Goal: Task Accomplishment & Management: Complete application form

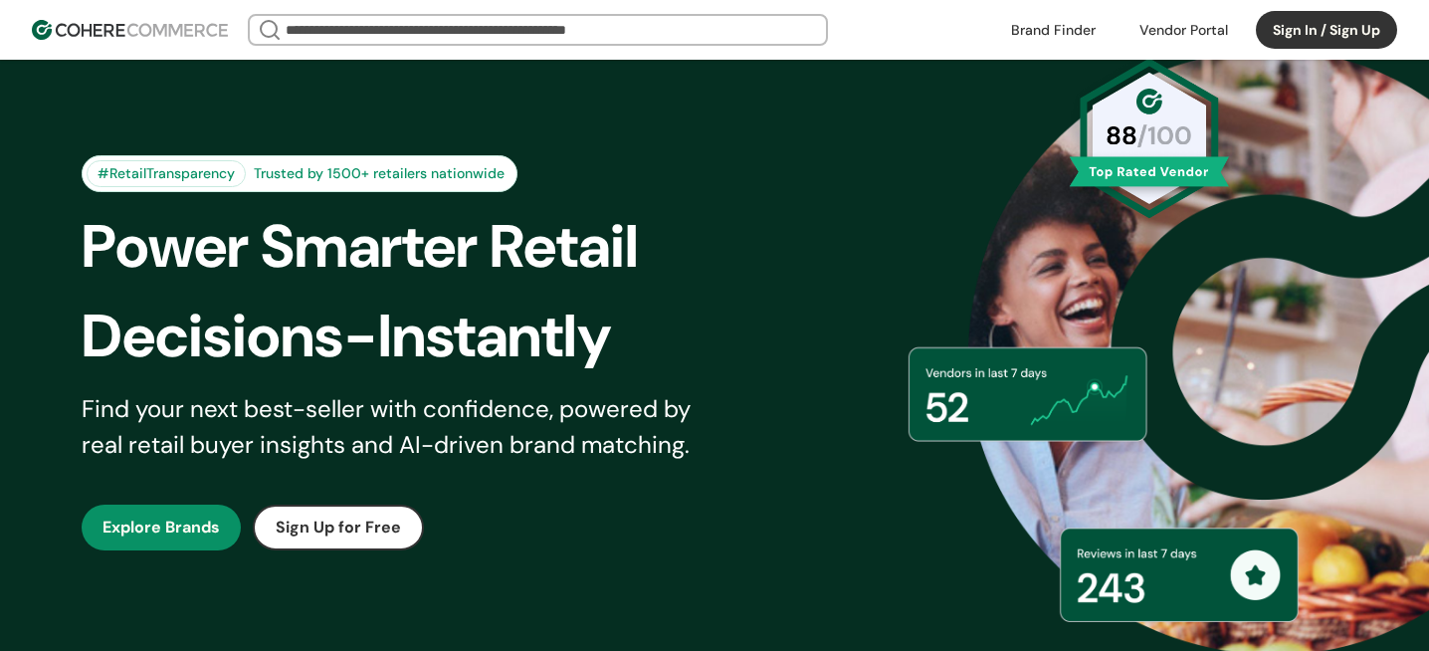
scroll to position [129, 0]
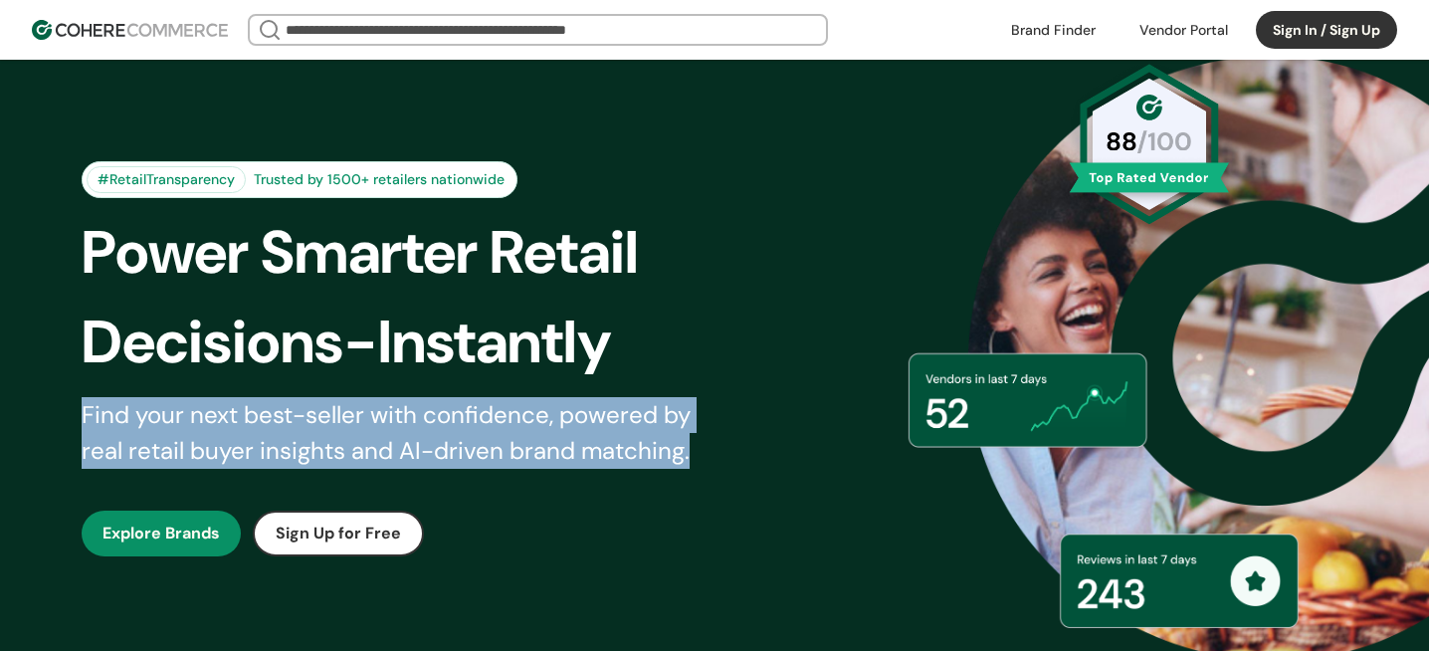
drag, startPoint x: 83, startPoint y: 417, endPoint x: 734, endPoint y: 451, distance: 652.6
click at [734, 451] on div "#RetailTransparency Trusted by 1500+ retailers nationwide Power Smarter Retail …" at bounding box center [416, 358] width 669 height 395
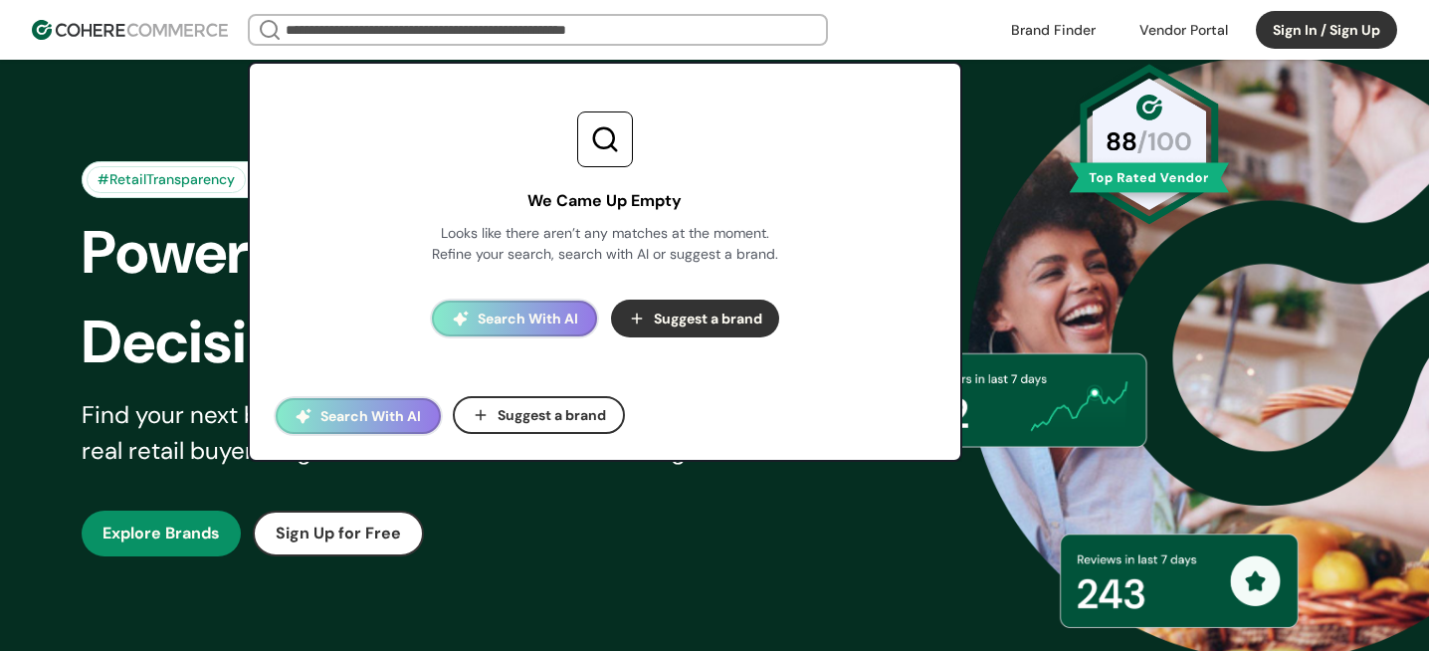
click at [613, 29] on input "search" at bounding box center [538, 30] width 512 height 28
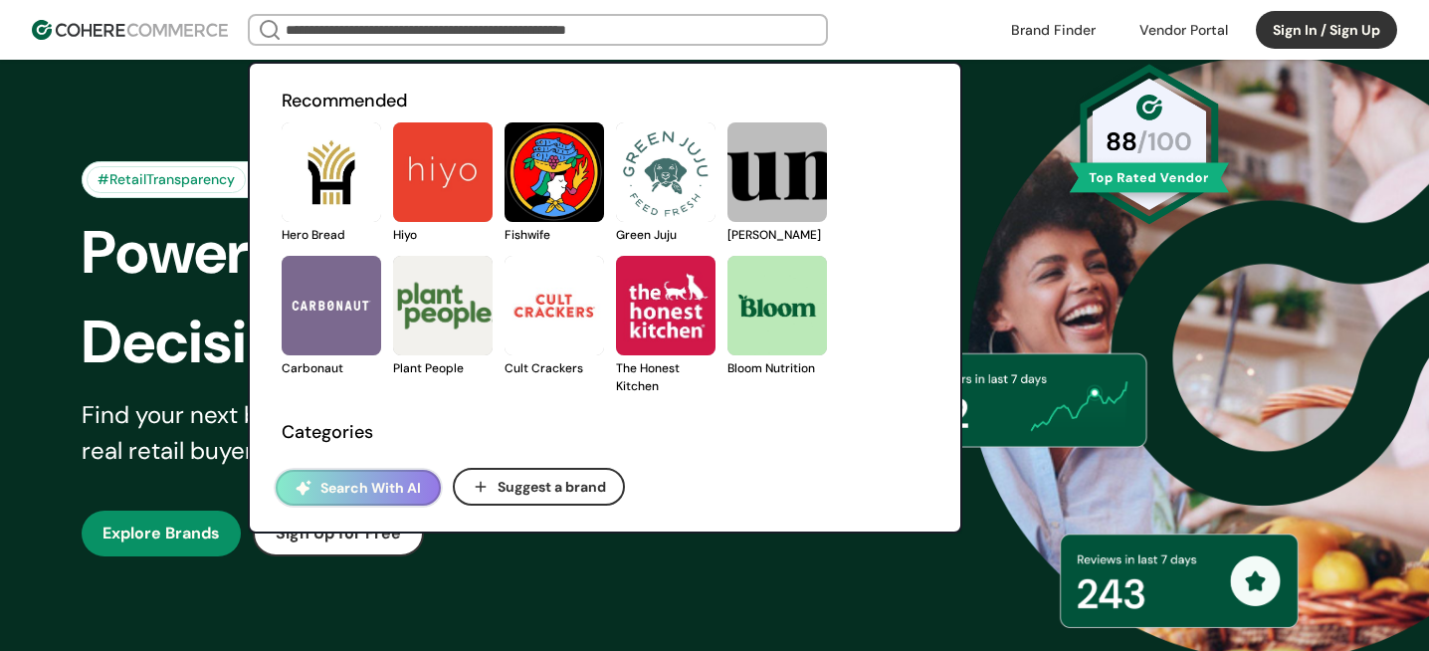
click at [282, 244] on link at bounding box center [282, 244] width 0 height 0
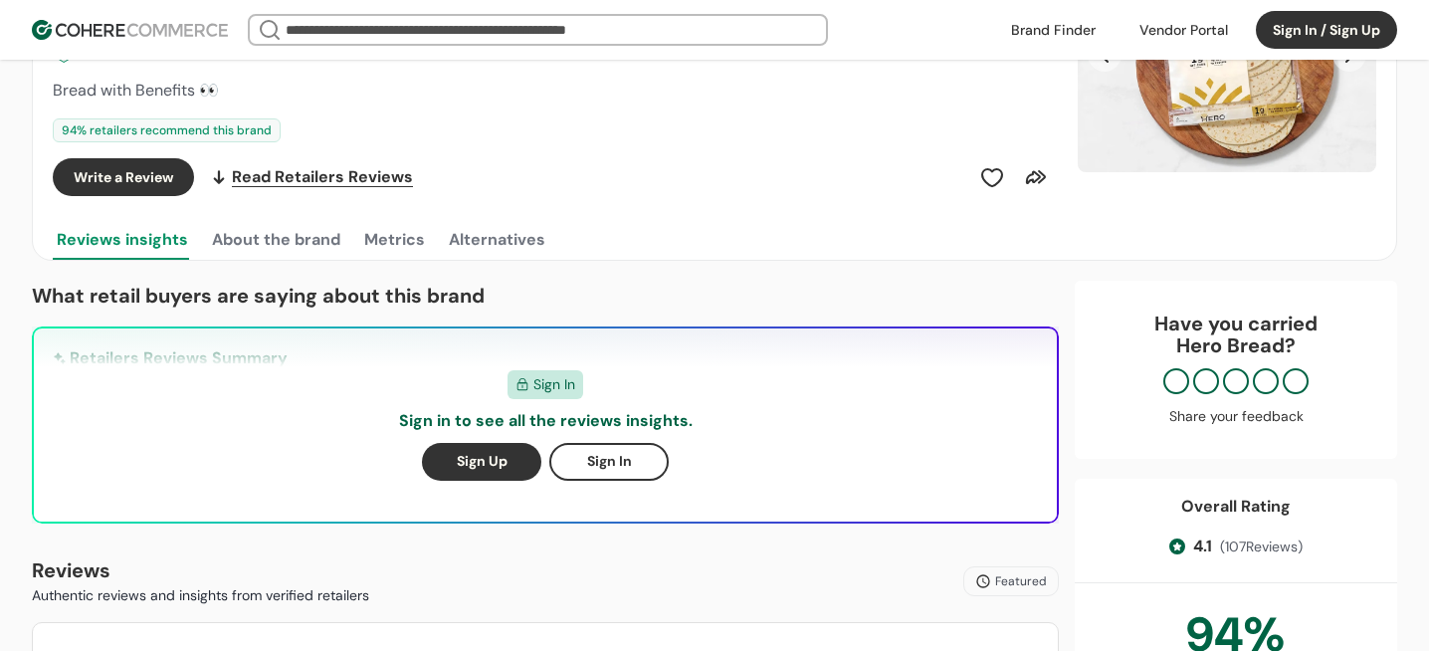
scroll to position [299, 0]
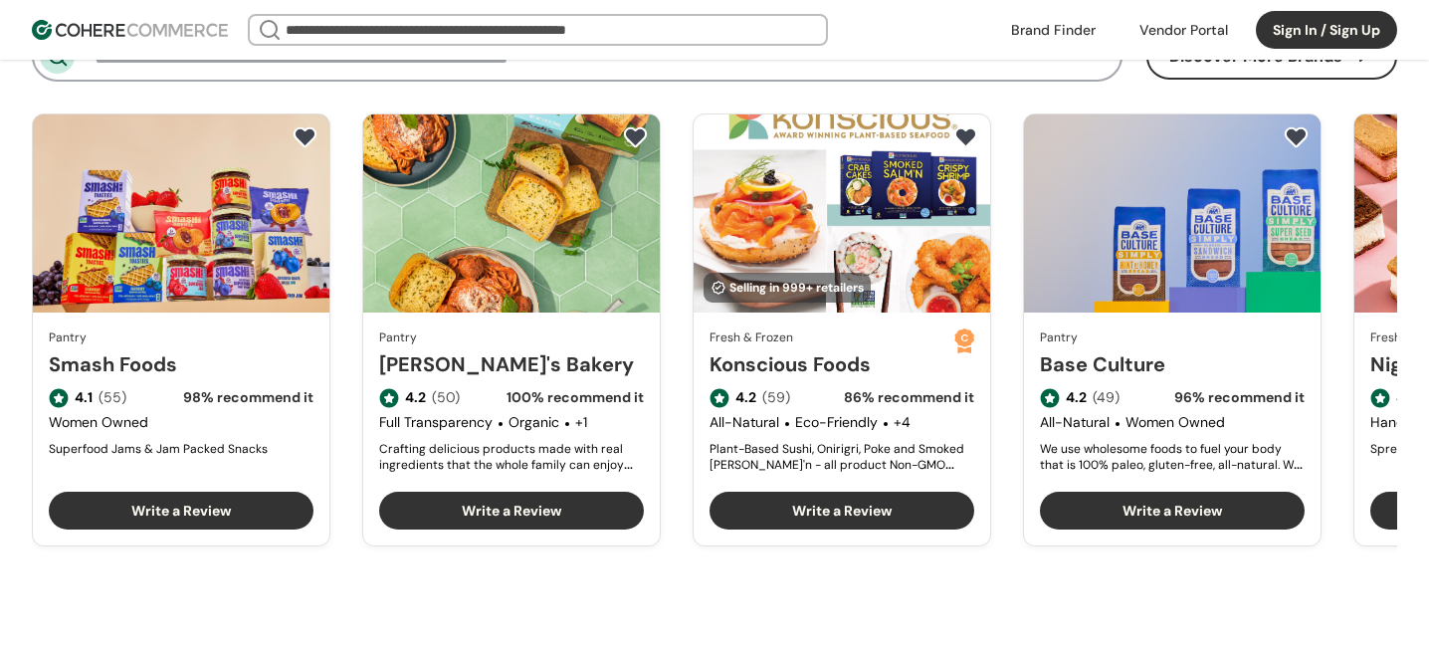
scroll to position [2504, 0]
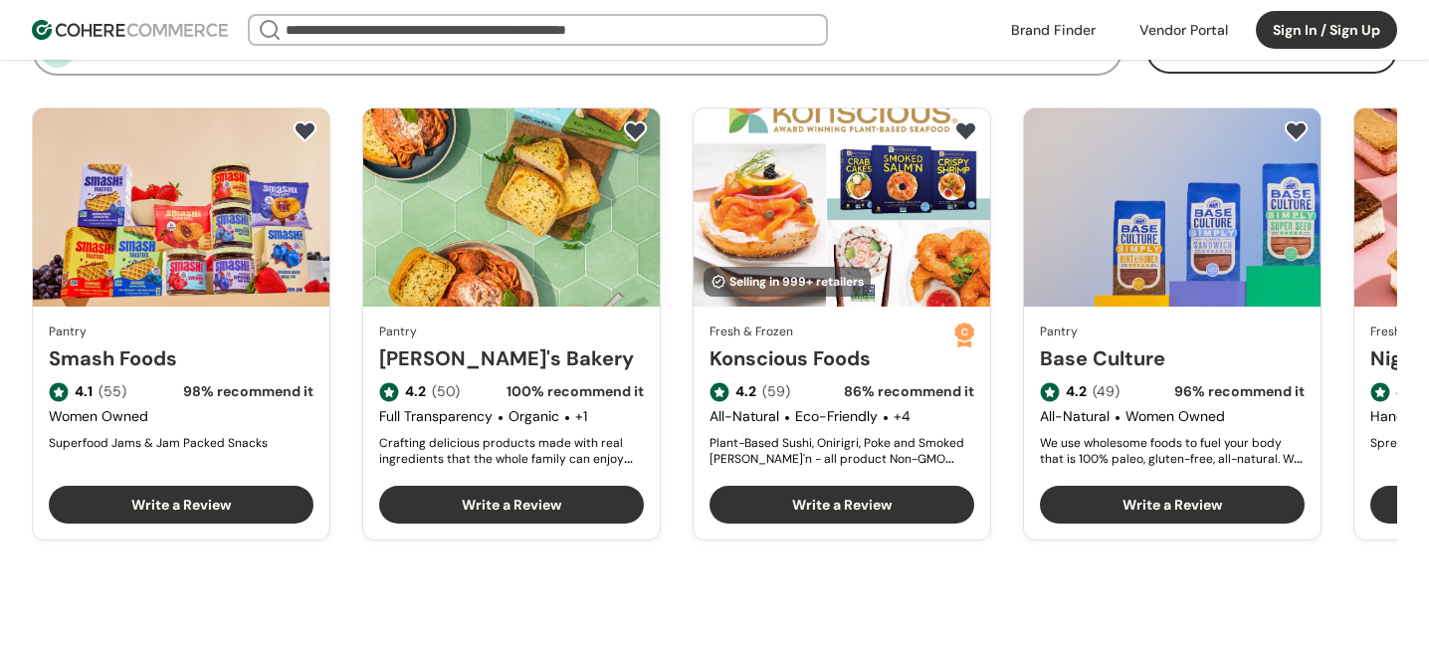
click at [247, 347] on link "Smash Foods" at bounding box center [181, 358] width 265 height 30
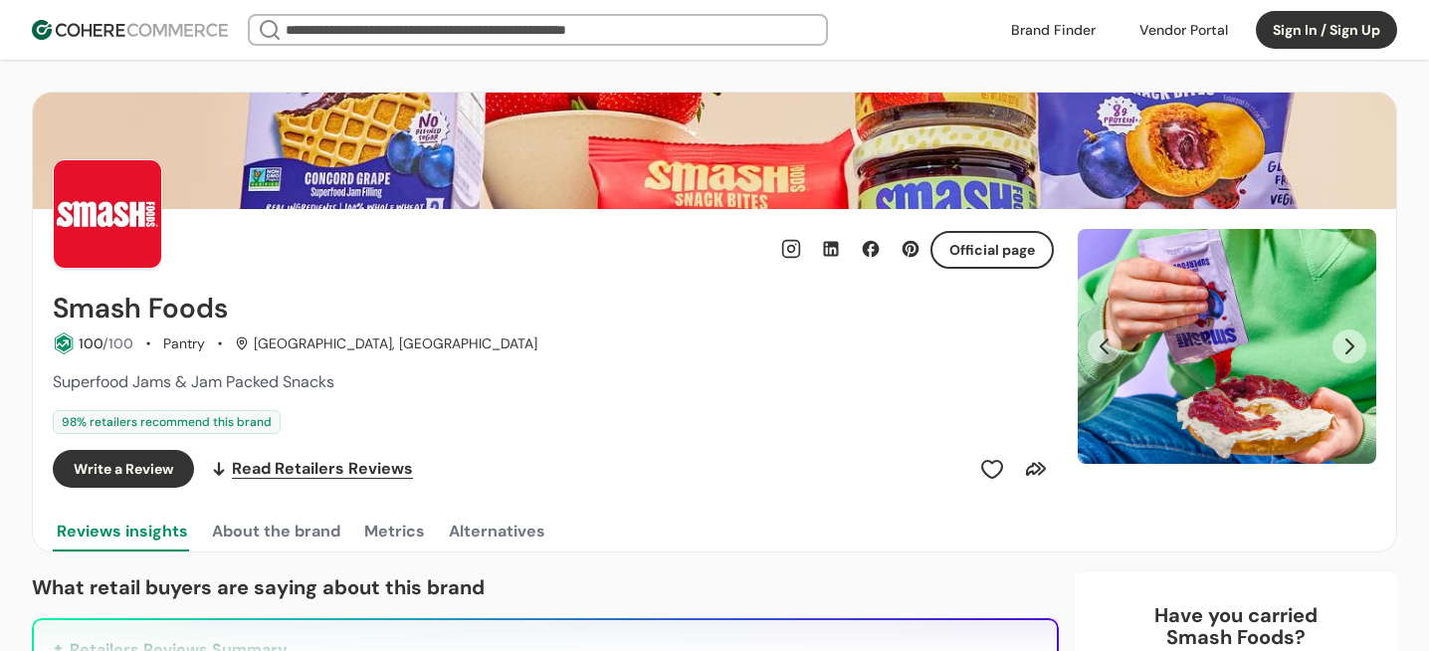
click at [93, 35] on img at bounding box center [130, 30] width 196 height 20
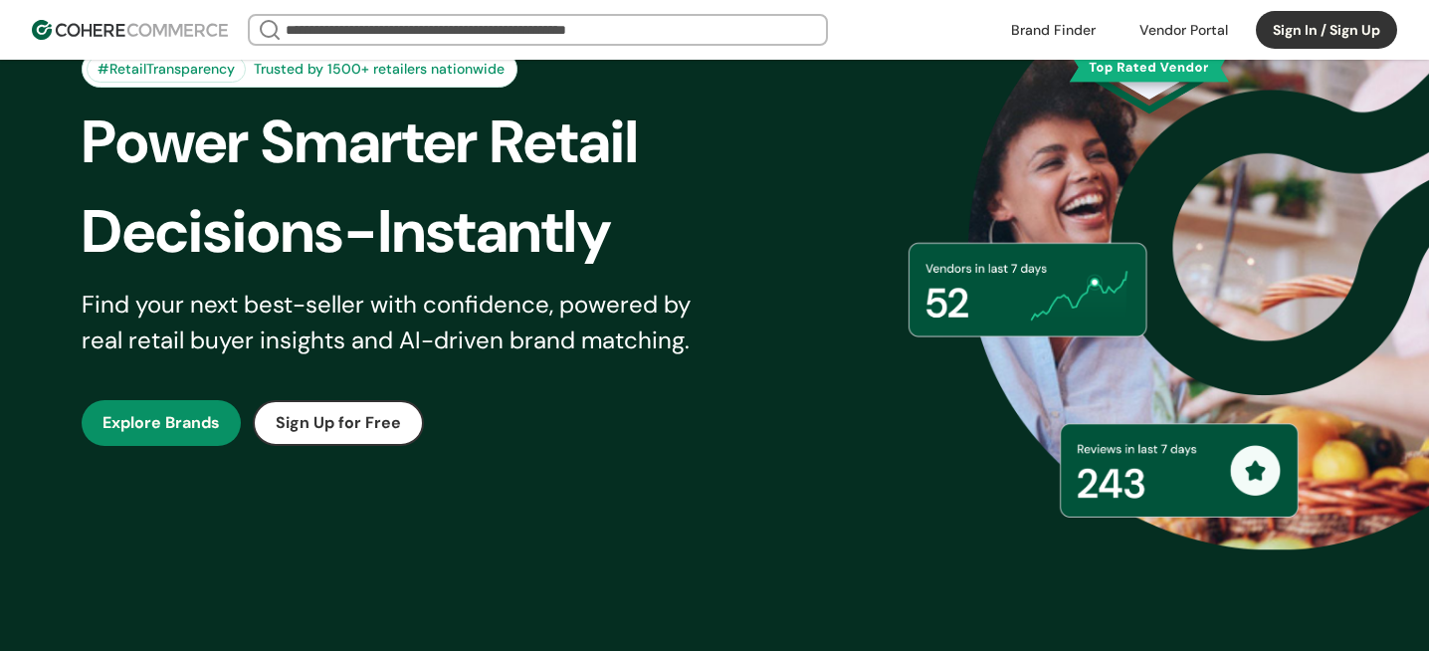
scroll to position [243, 0]
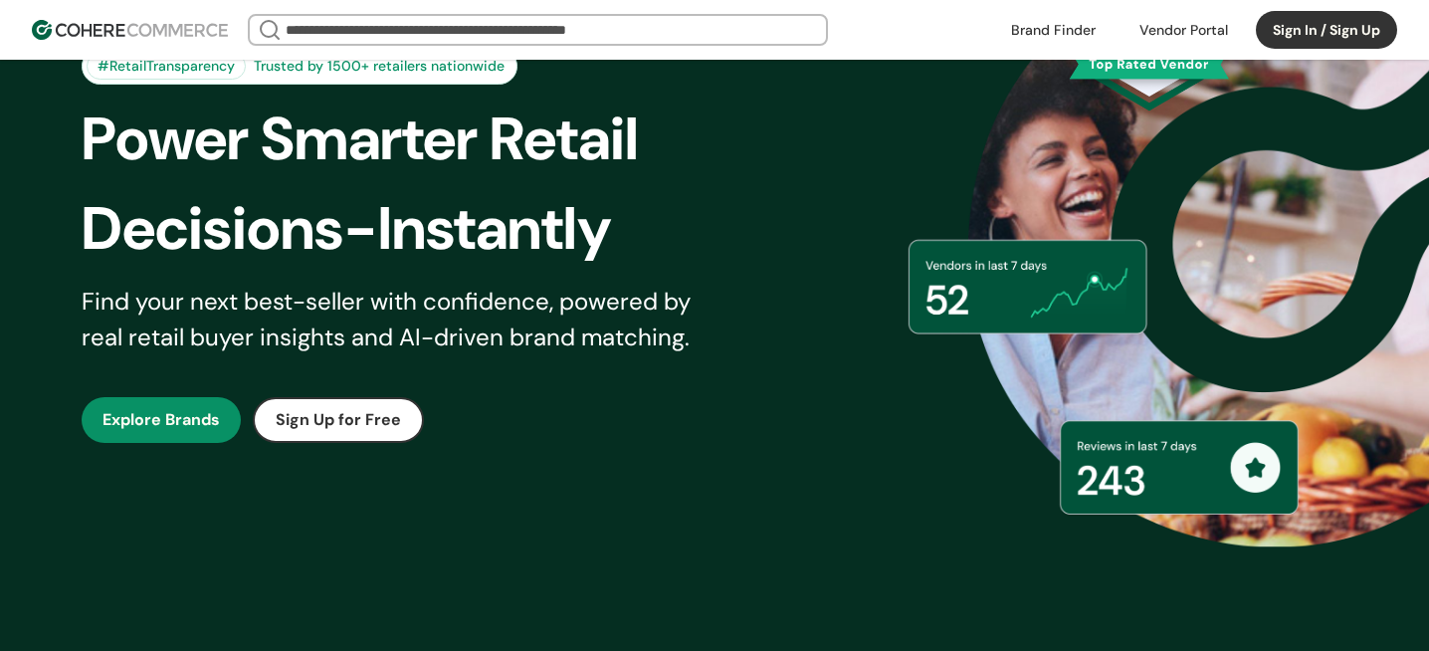
click at [1170, 32] on div at bounding box center [1183, 30] width 112 height 30
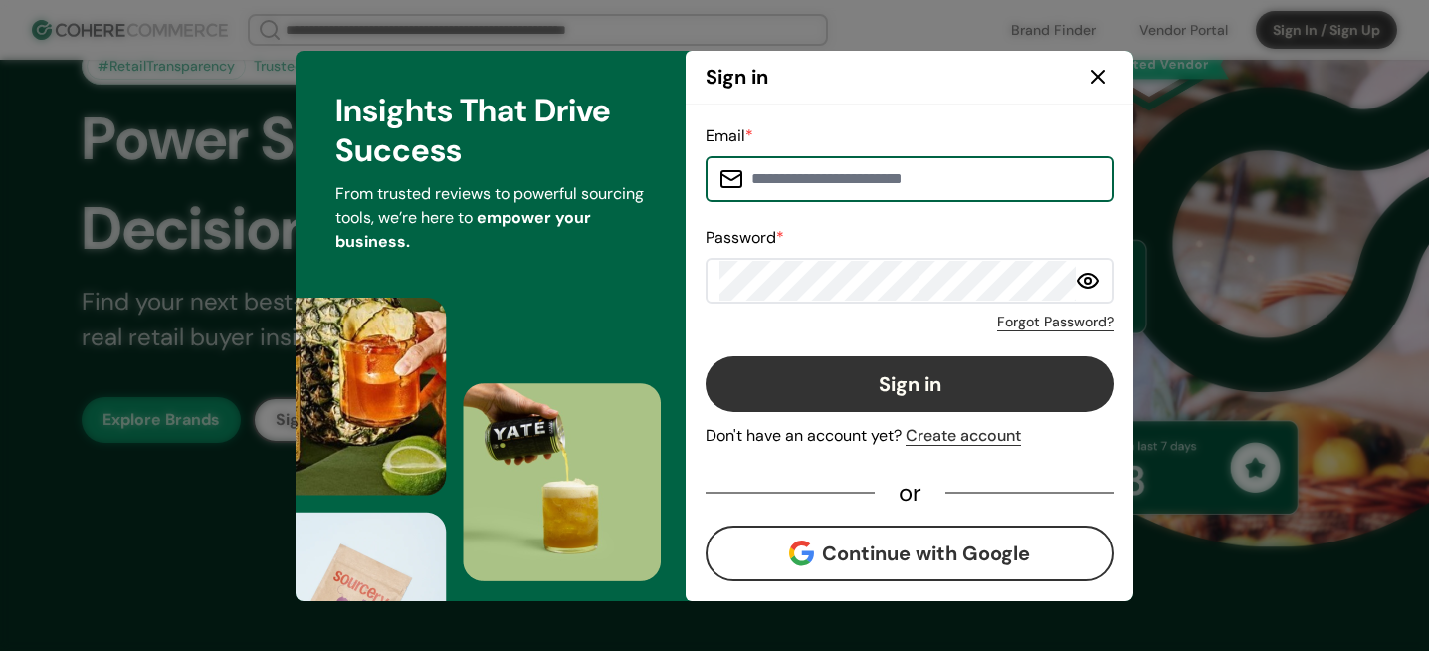
click at [1098, 79] on icon at bounding box center [1097, 77] width 24 height 24
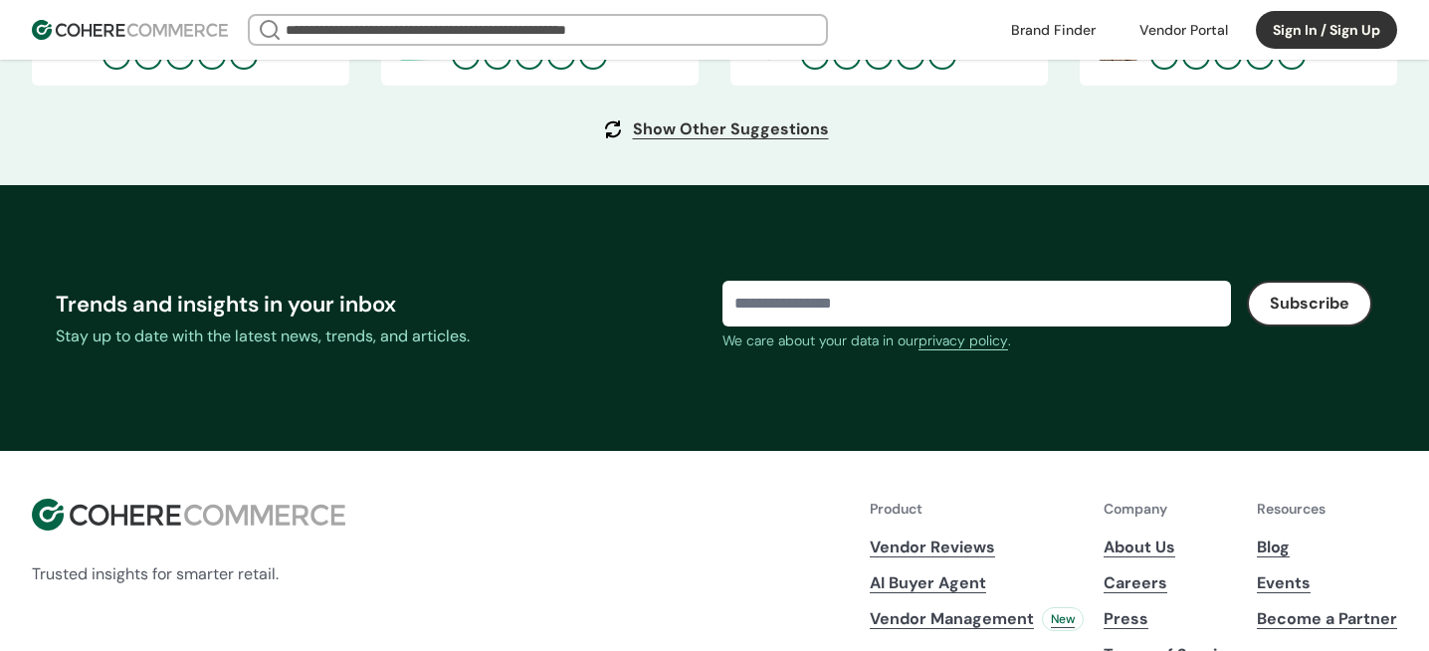
scroll to position [7834, 0]
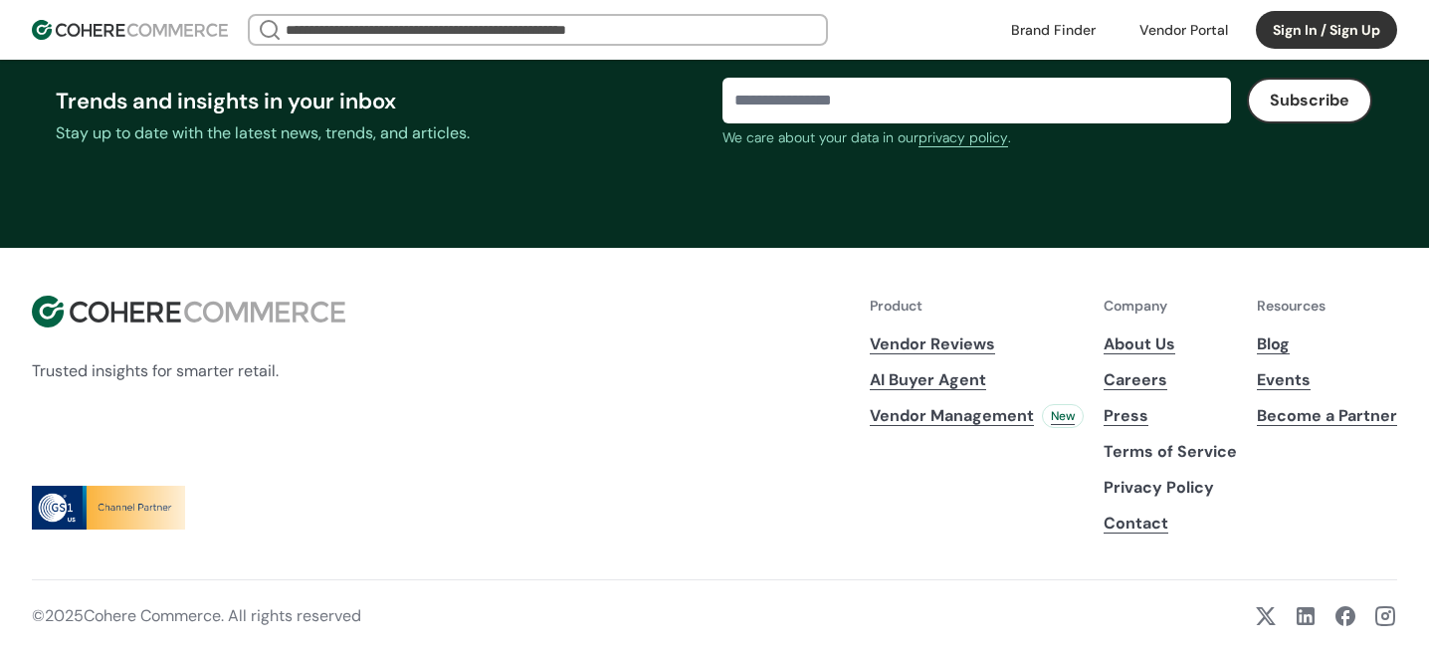
click at [1162, 339] on link "About Us" at bounding box center [1169, 344] width 133 height 24
click at [1313, 417] on link "Become a Partner" at bounding box center [1327, 416] width 140 height 24
click at [1147, 348] on link "About Us" at bounding box center [1169, 344] width 133 height 24
click at [1320, 415] on link "Become a Partner" at bounding box center [1327, 416] width 140 height 24
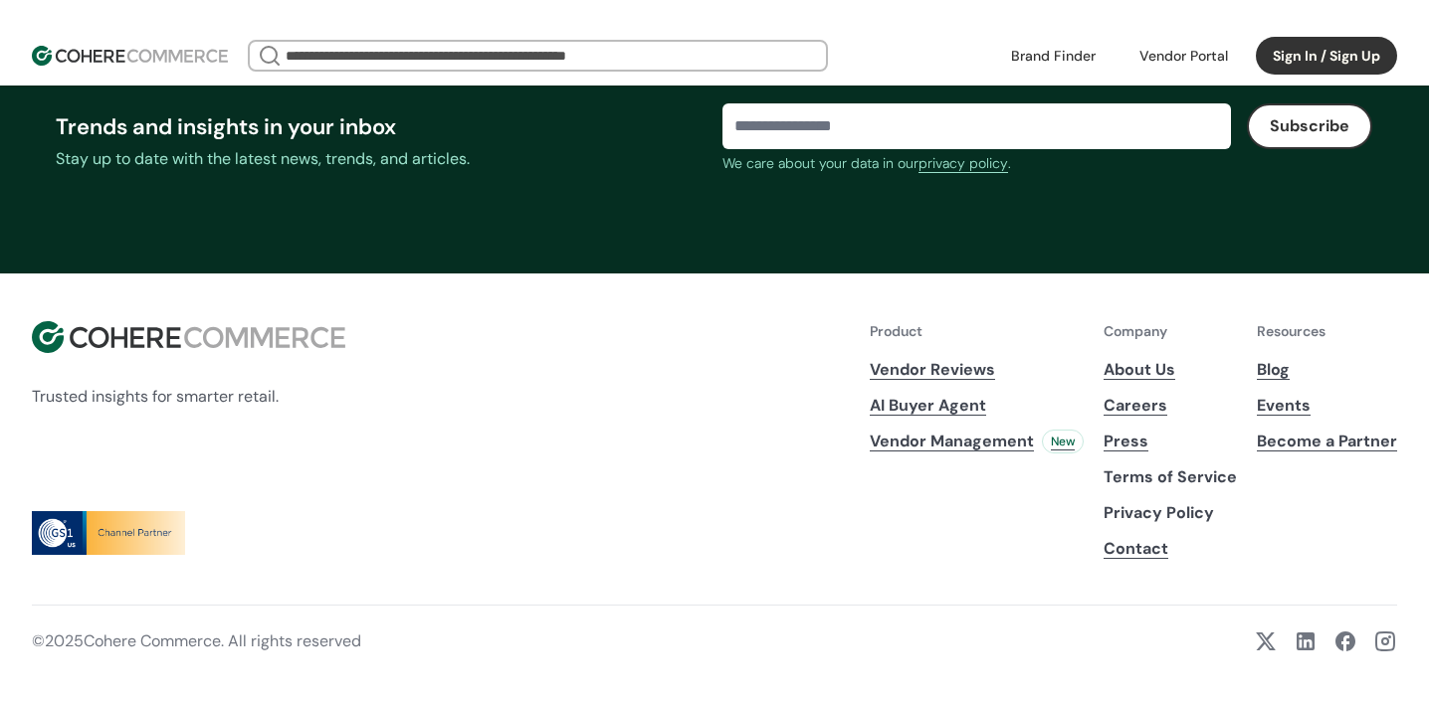
scroll to position [7782, 0]
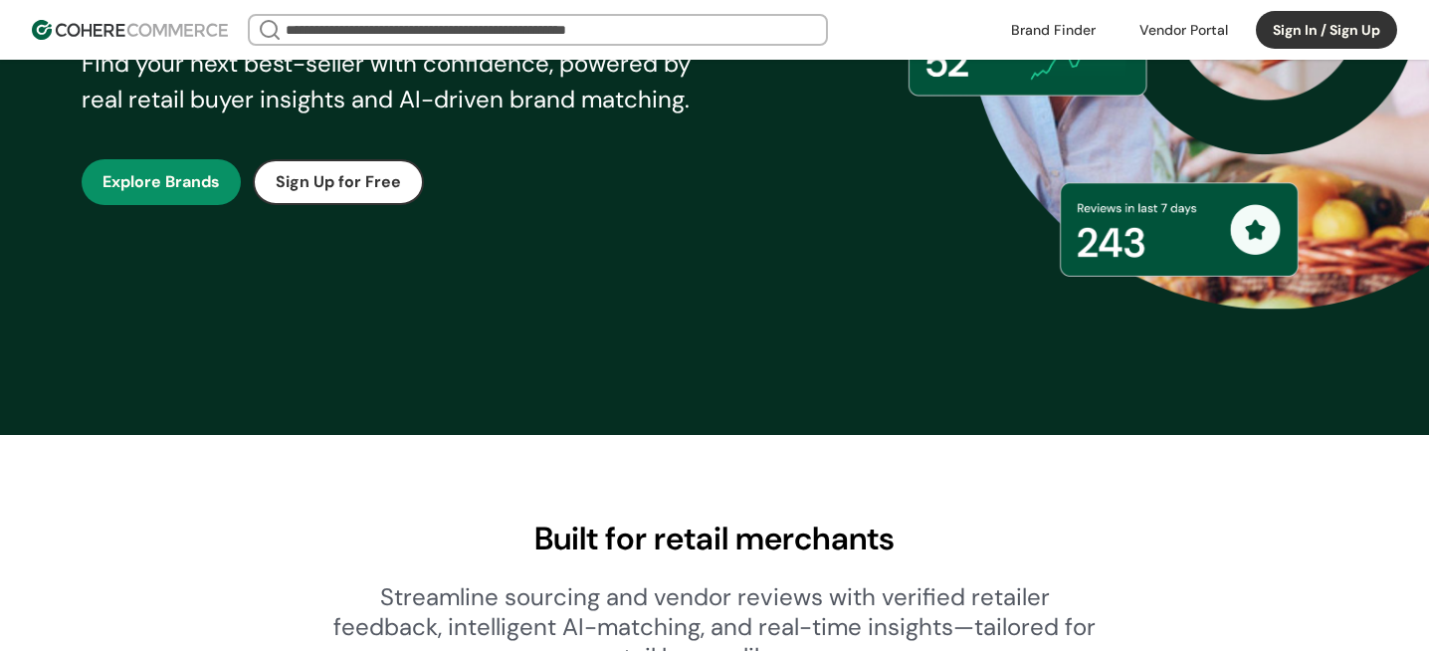
scroll to position [507, 0]
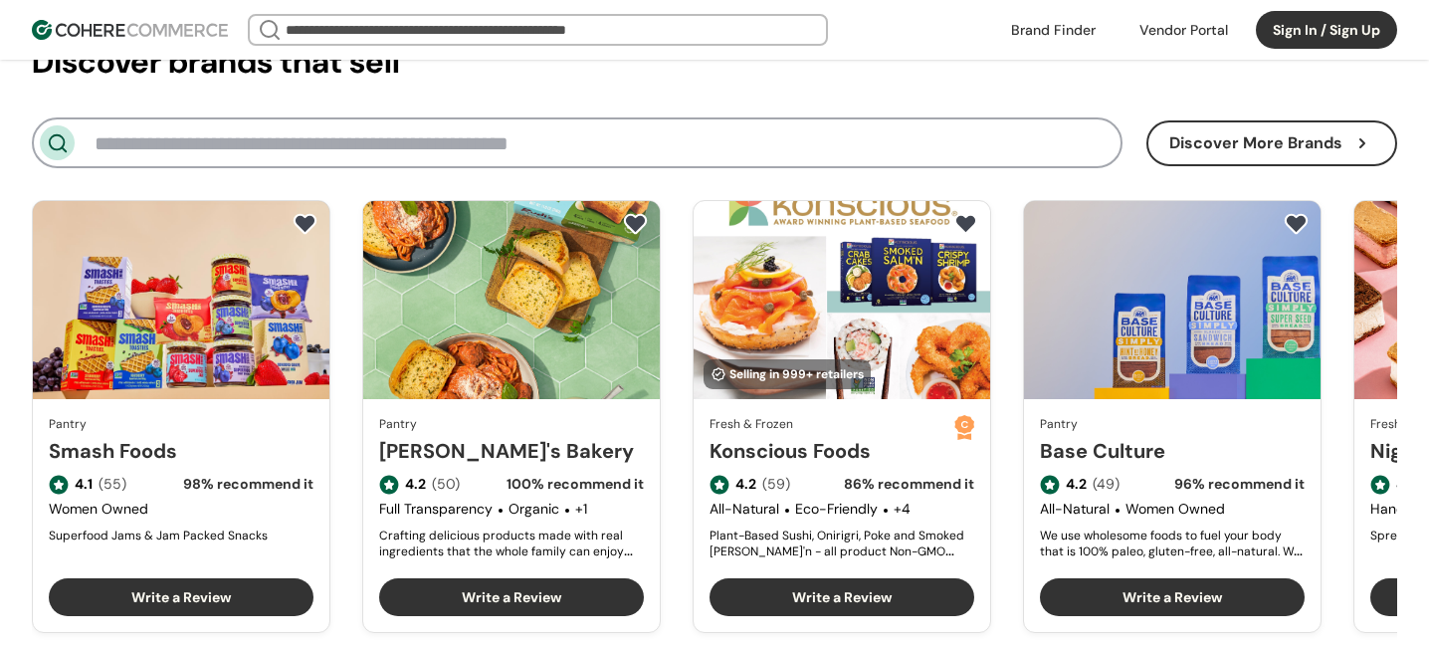
scroll to position [2416, 0]
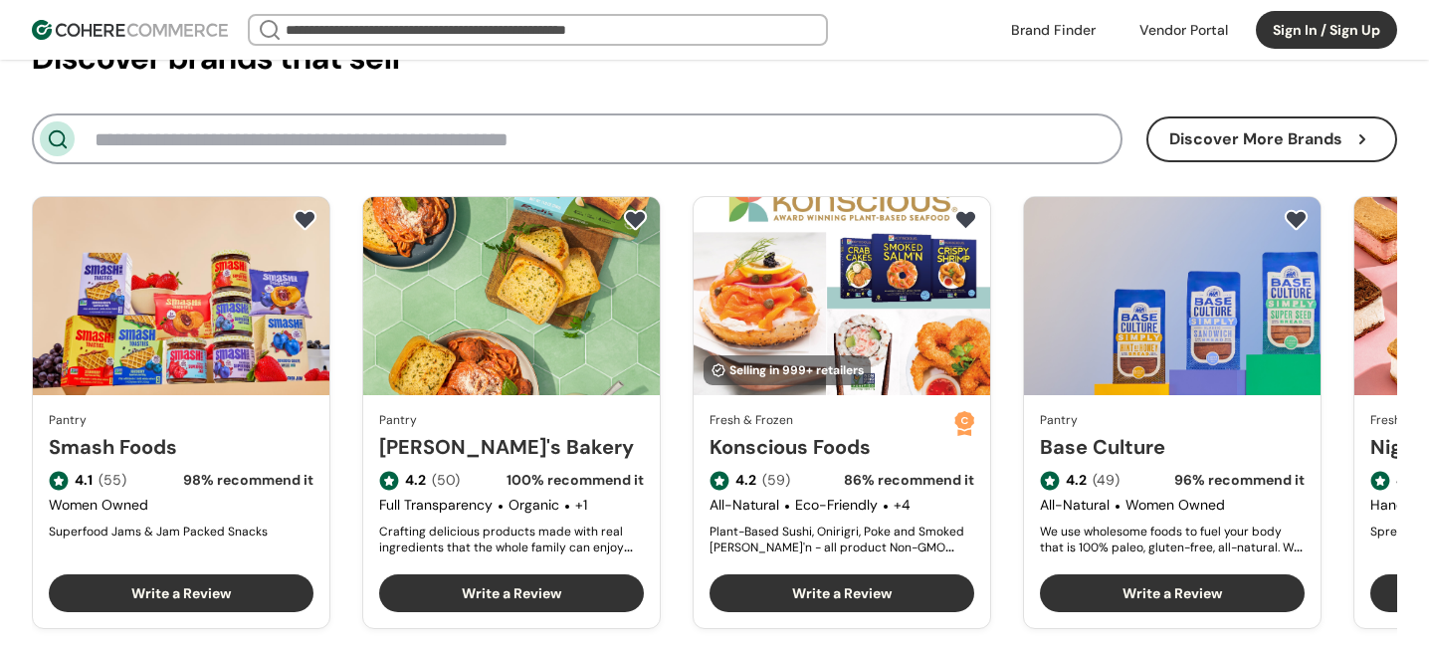
click at [1307, 43] on button "Sign In / Sign Up" at bounding box center [1326, 30] width 141 height 38
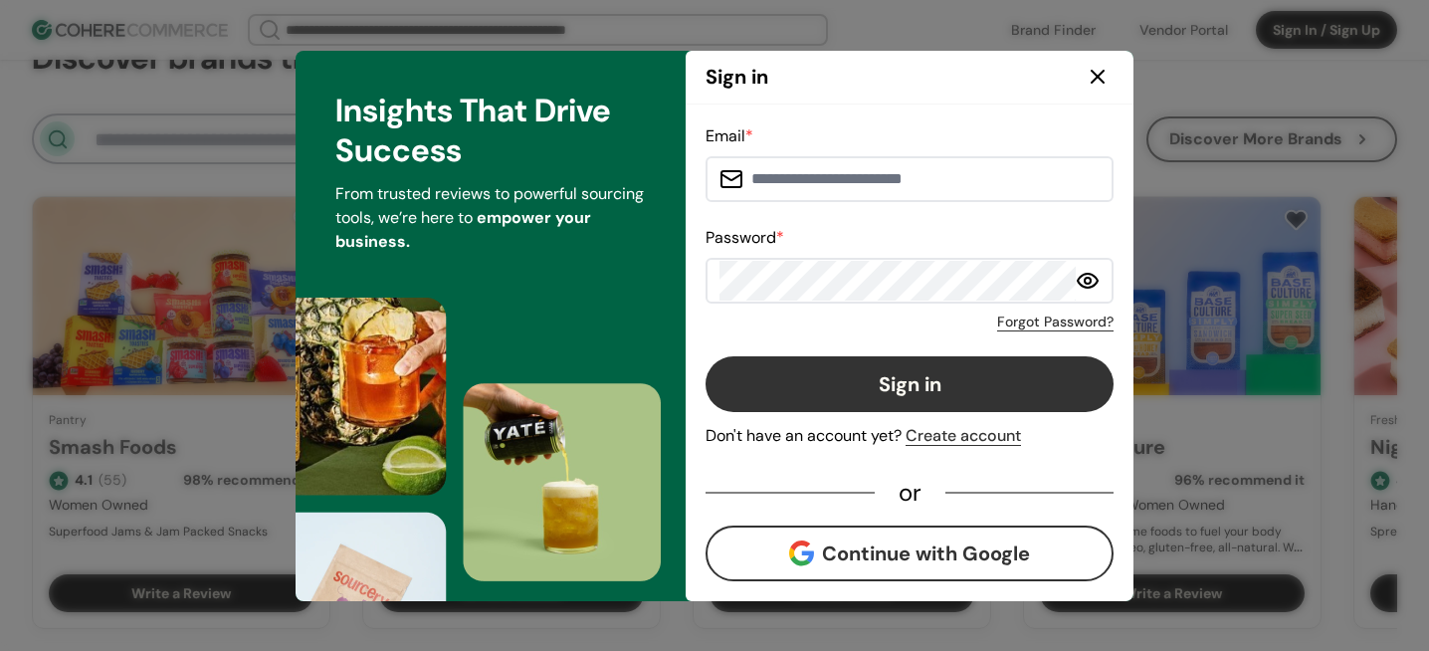
click at [910, 562] on button "Continue with Google" at bounding box center [909, 553] width 408 height 56
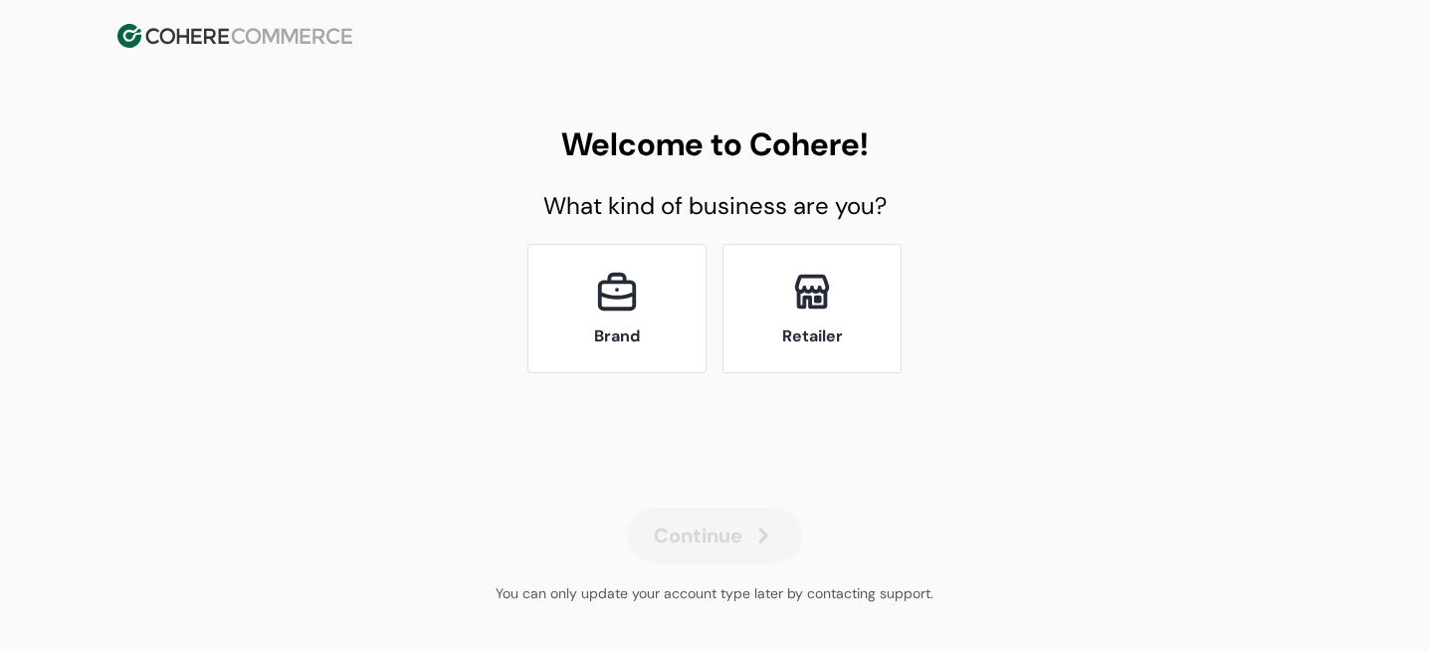
click at [805, 286] on div at bounding box center [812, 292] width 46 height 46
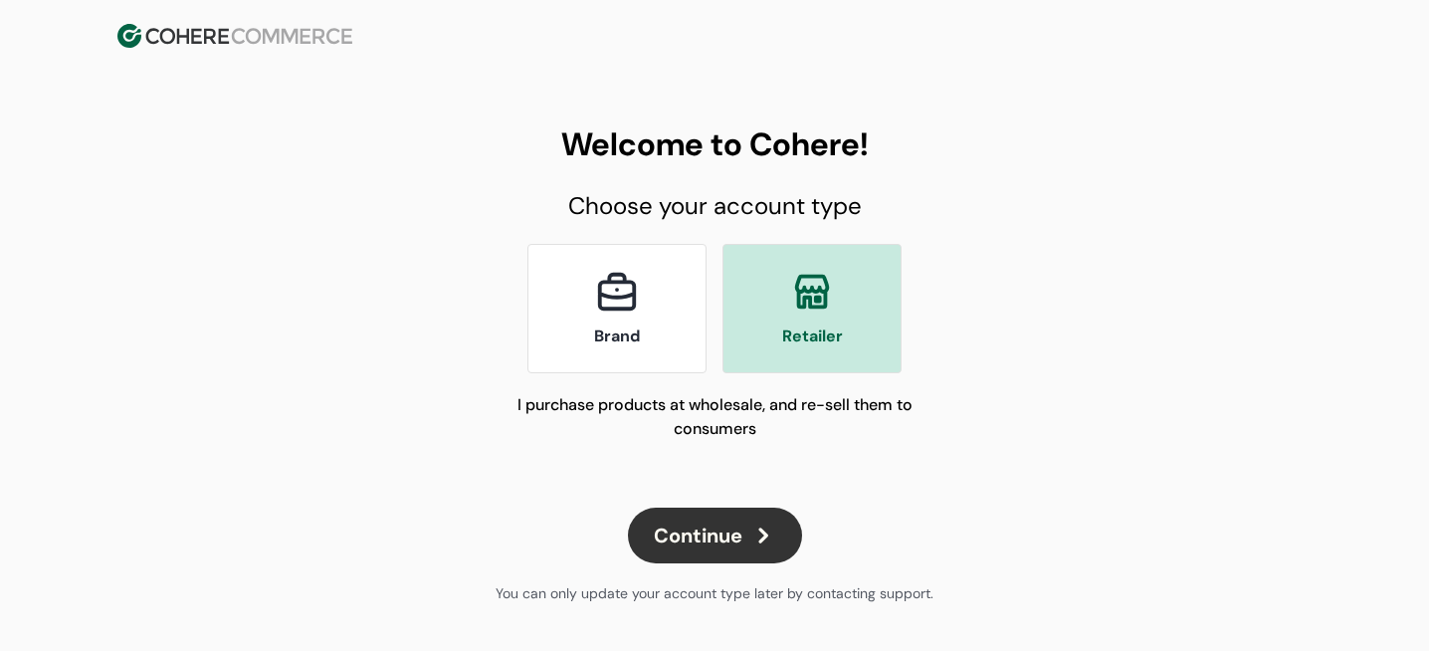
click at [743, 524] on button "Continue" at bounding box center [715, 535] width 174 height 56
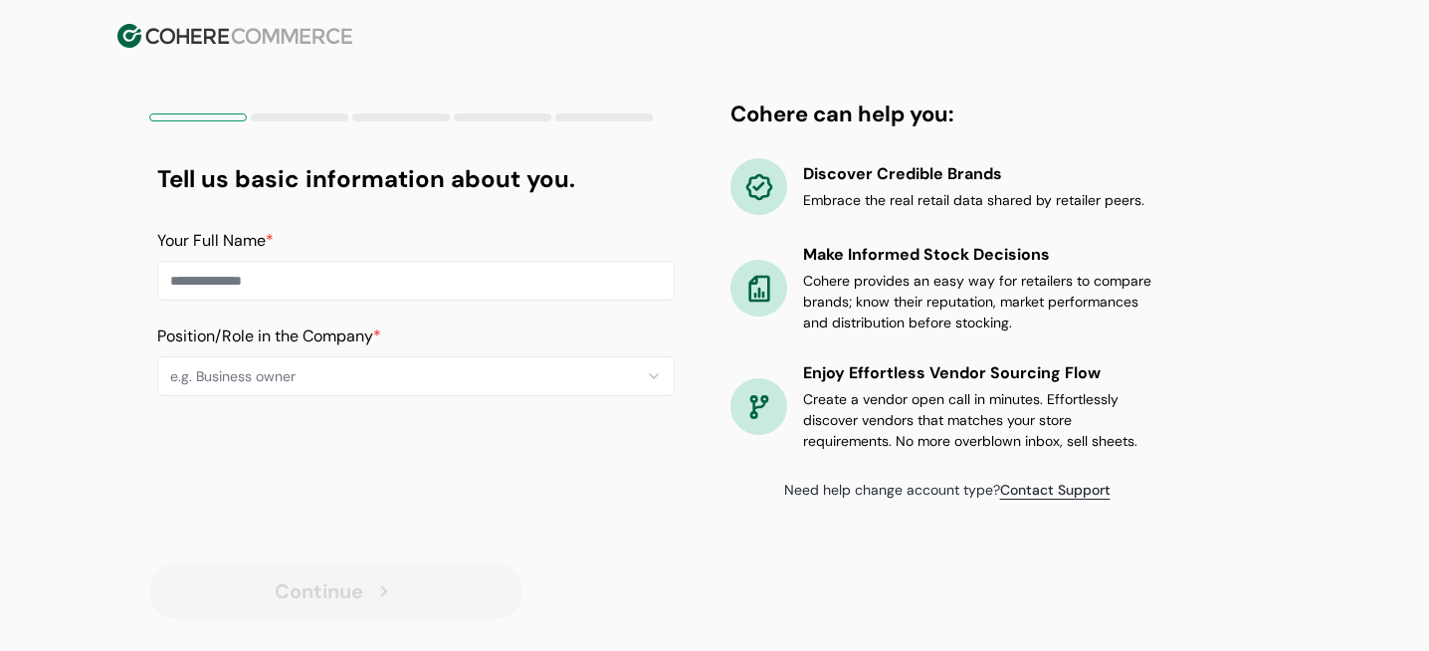
click at [353, 280] on input at bounding box center [415, 281] width 517 height 40
type input "**********"
click at [234, 380] on html "**********" at bounding box center [714, 357] width 1429 height 715
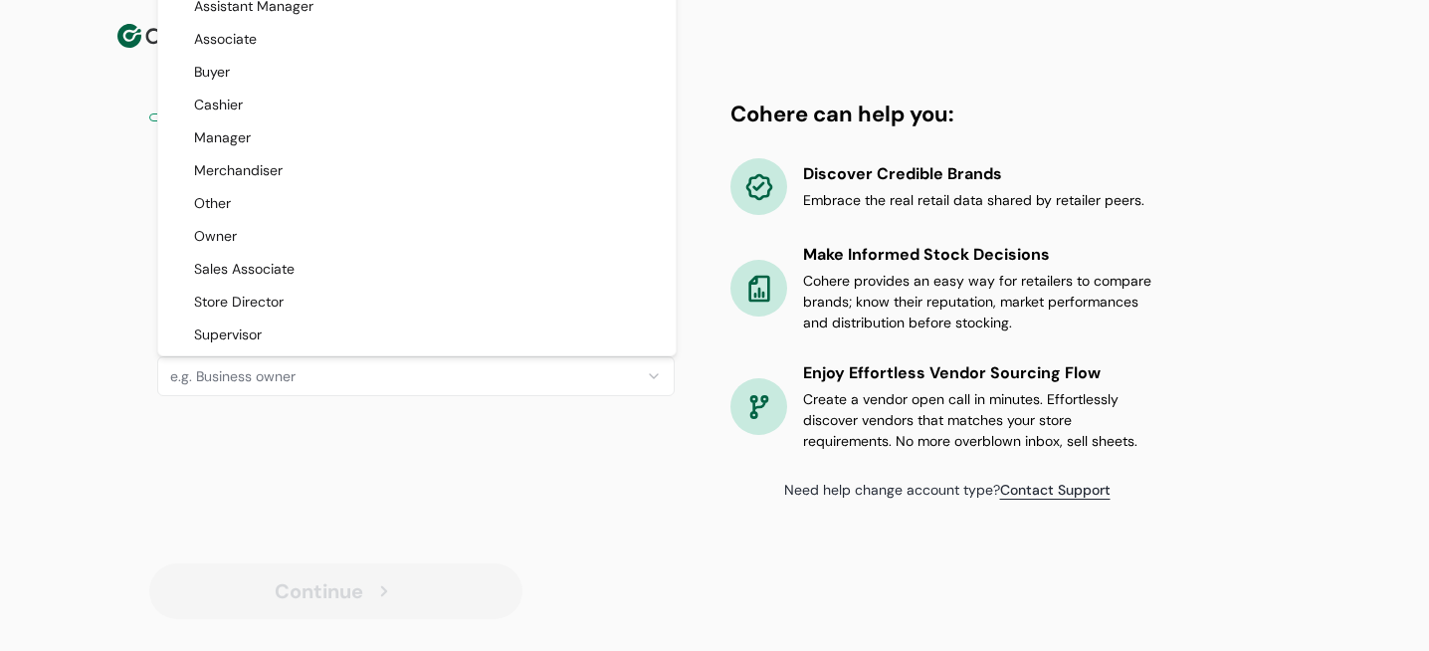
select select "*********"
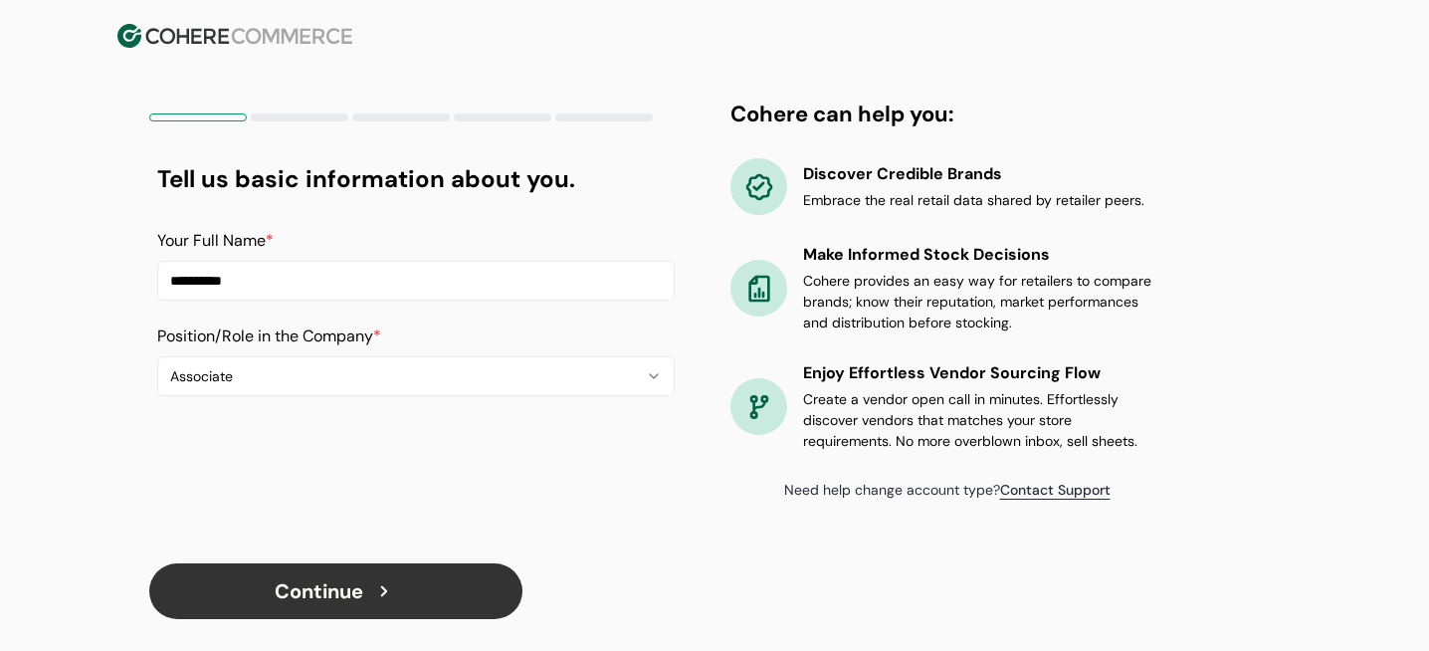
click at [297, 589] on button "Continue" at bounding box center [335, 591] width 373 height 56
